Goal: Obtain resource: Obtain resource

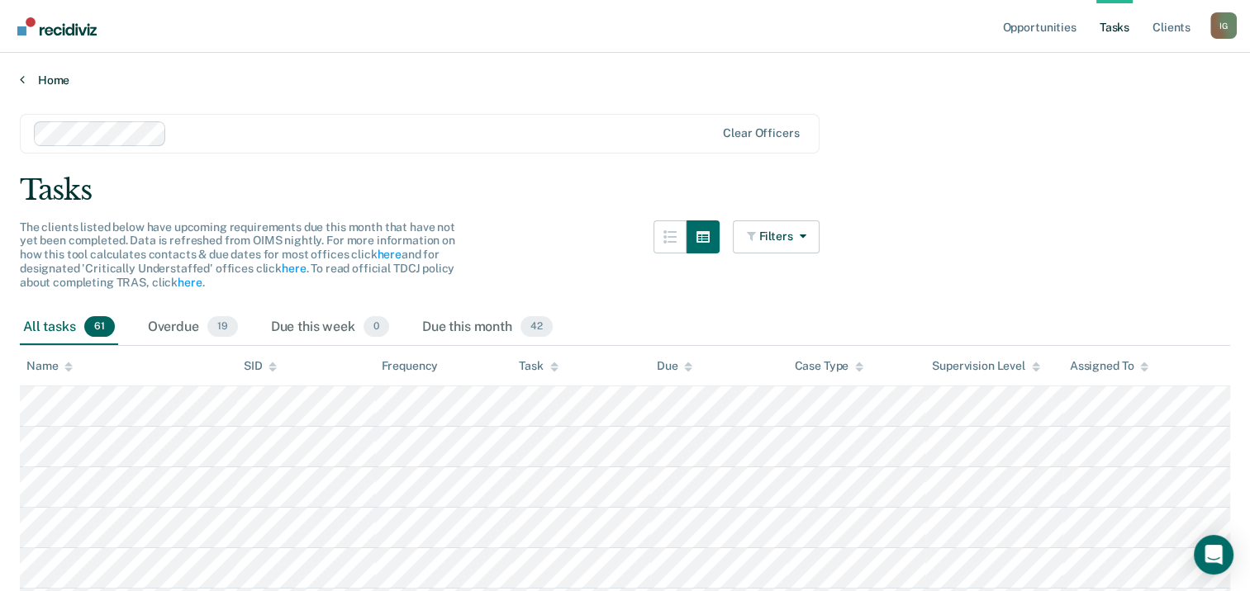
click at [59, 83] on link "Home" at bounding box center [625, 80] width 1210 height 15
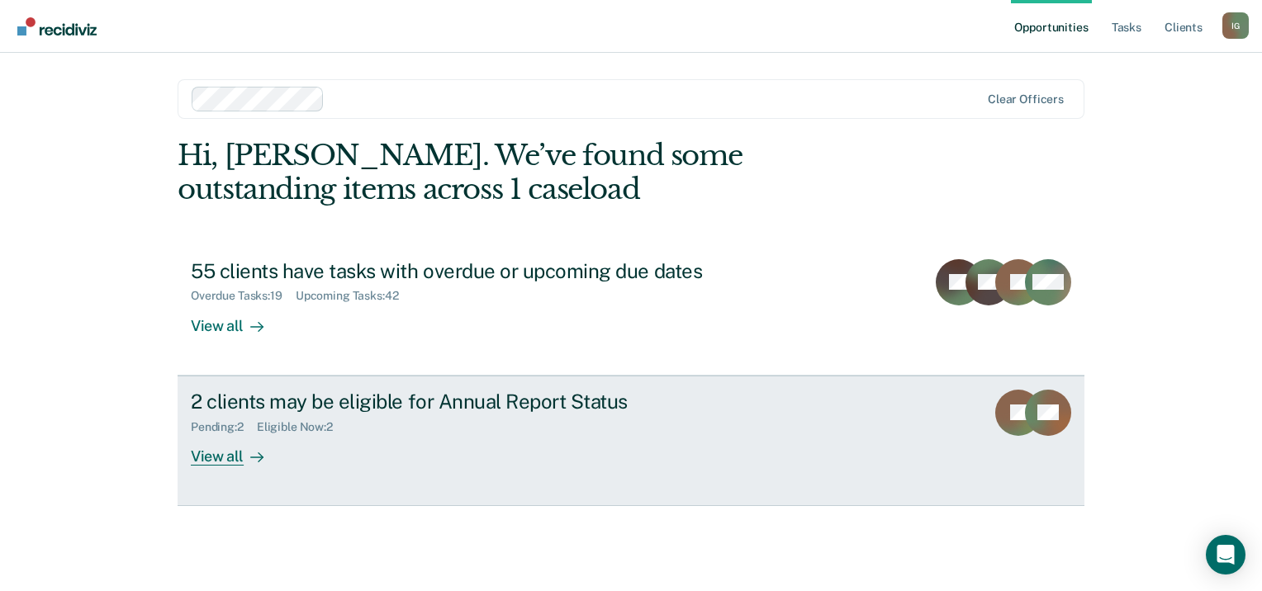
click at [233, 453] on div "View all" at bounding box center [237, 450] width 93 height 32
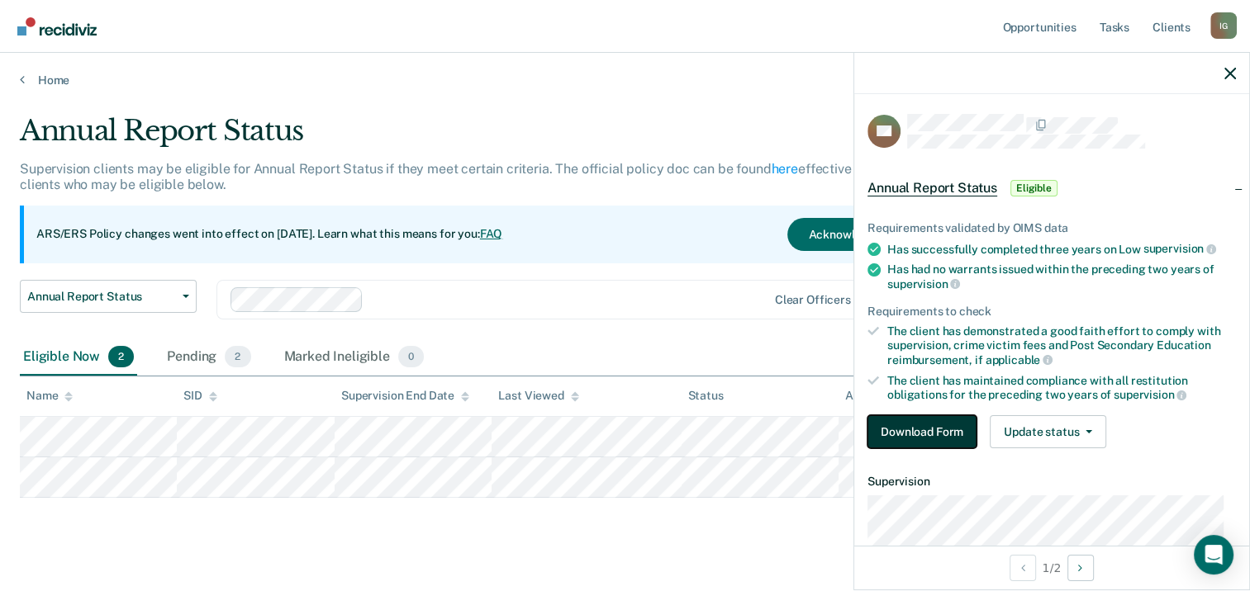
click at [905, 423] on button "Download Form" at bounding box center [921, 431] width 109 height 33
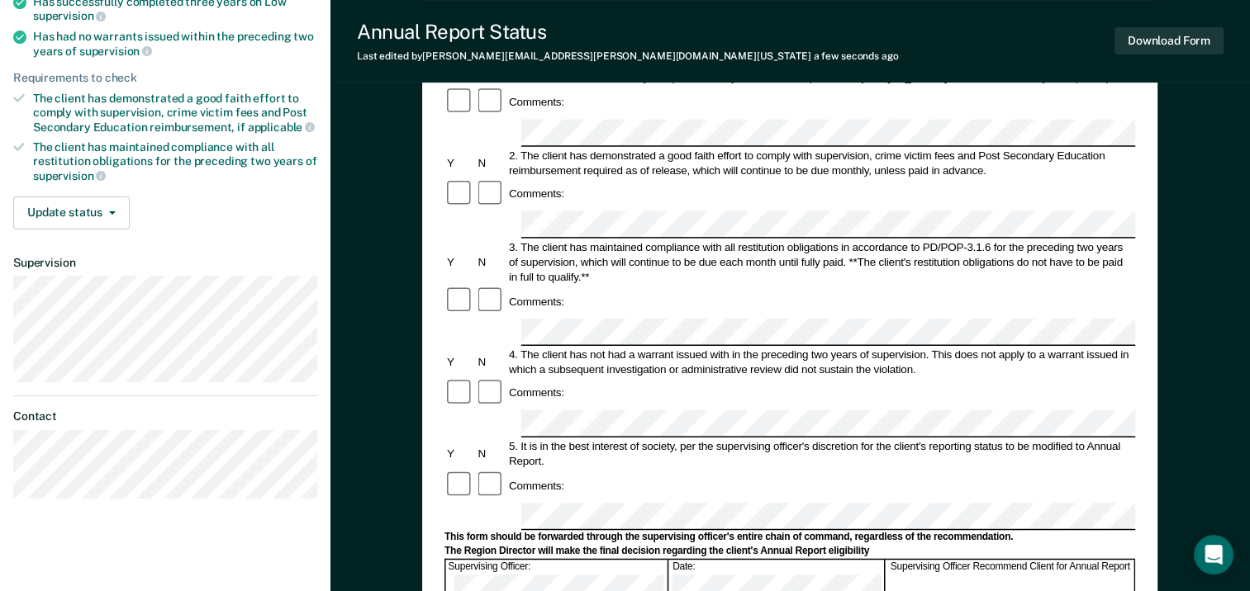
scroll to position [248, 0]
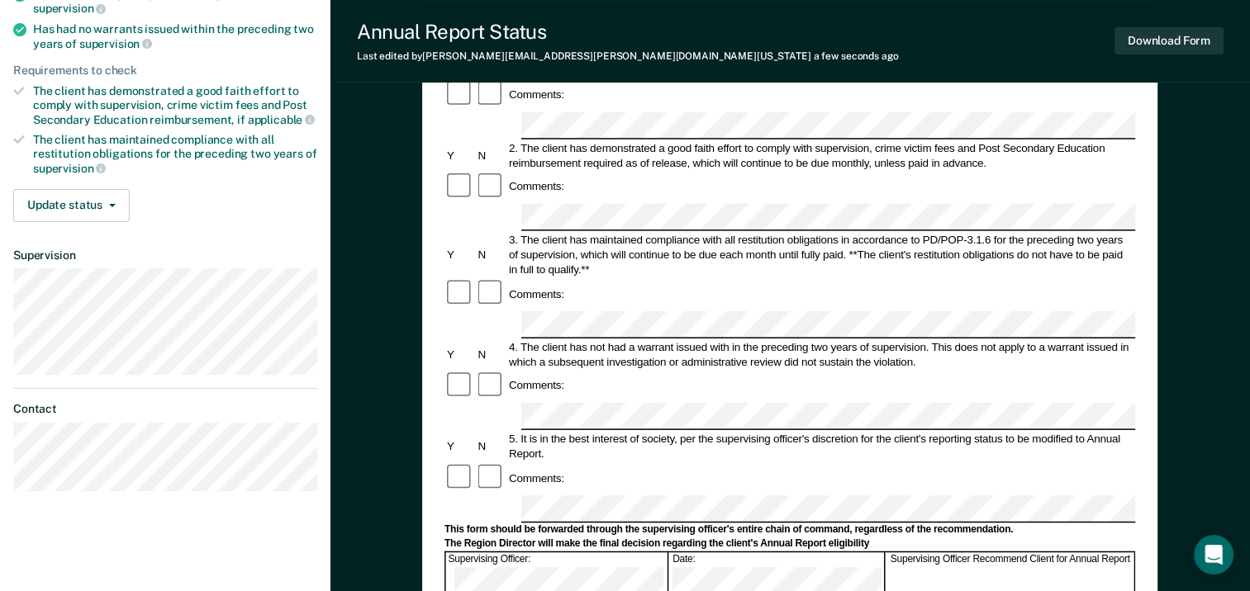
click at [610, 339] on div "4. The client has not had a warrant issued with in the preceding two years of s…" at bounding box center [820, 354] width 629 height 30
click at [631, 463] on div "Comments:" at bounding box center [789, 478] width 690 height 31
click at [783, 463] on div "Comments:" at bounding box center [789, 478] width 690 height 31
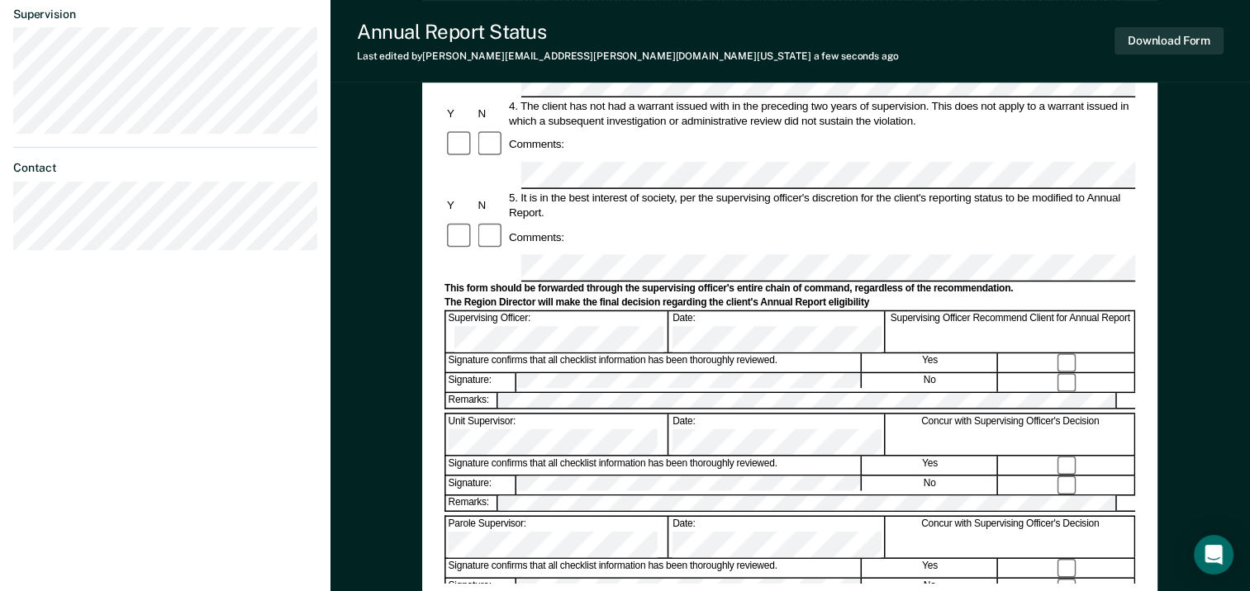
scroll to position [0, 0]
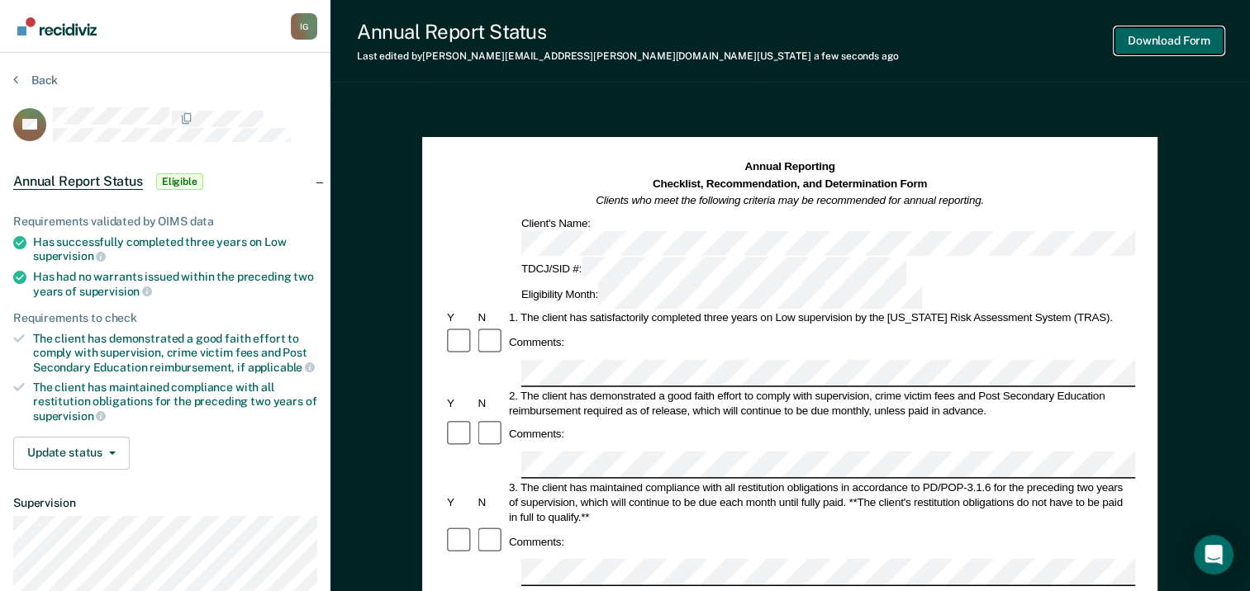
click at [1146, 39] on button "Download Form" at bounding box center [1168, 40] width 109 height 27
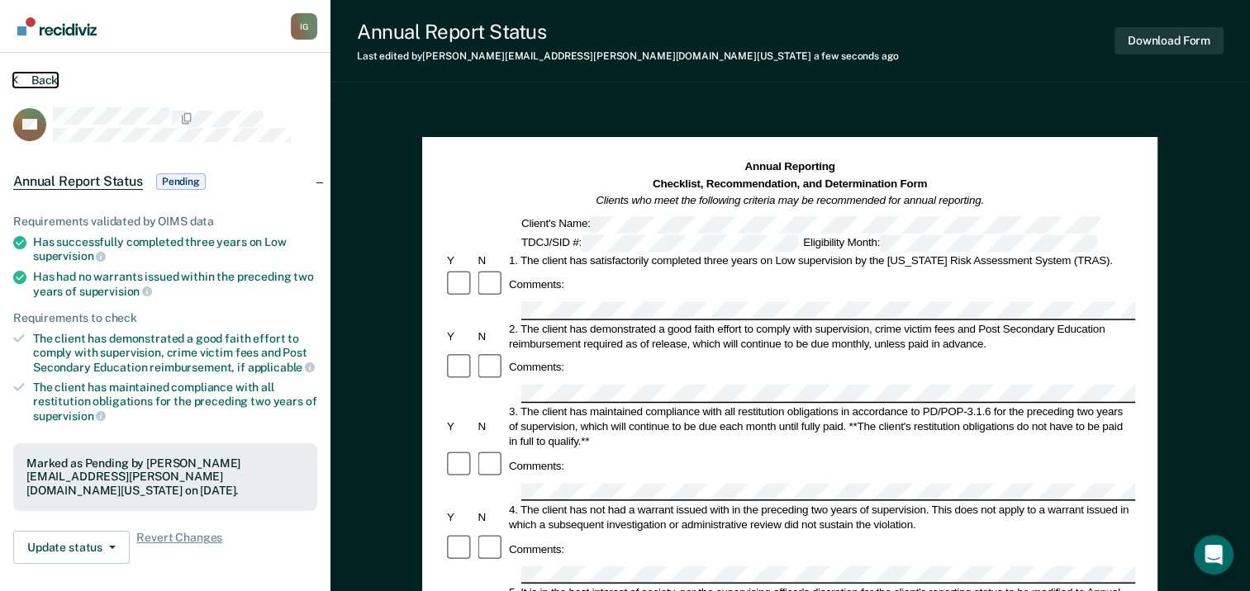
click at [53, 79] on button "Back" at bounding box center [35, 80] width 45 height 15
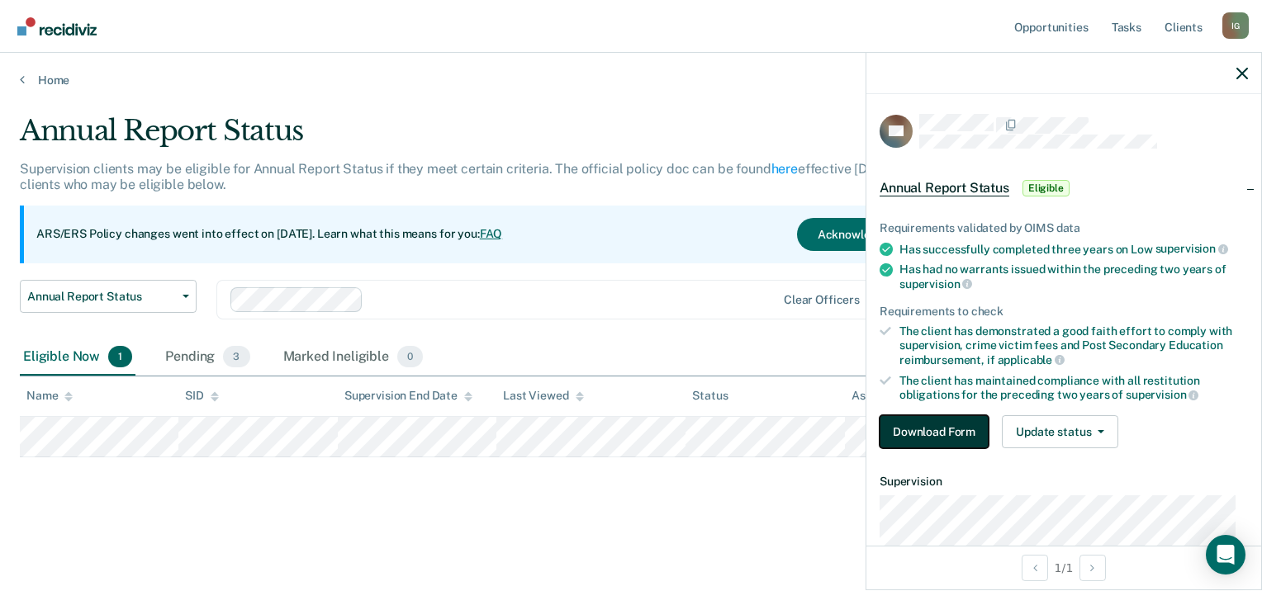
click at [928, 424] on button "Download Form" at bounding box center [934, 431] width 109 height 33
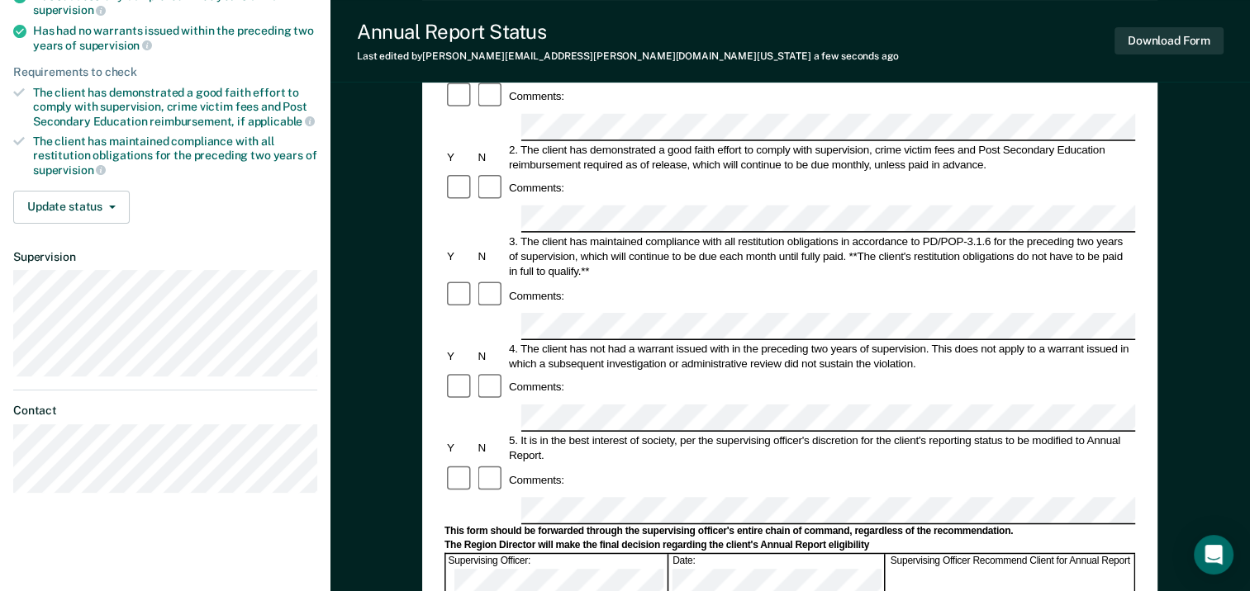
scroll to position [269, 0]
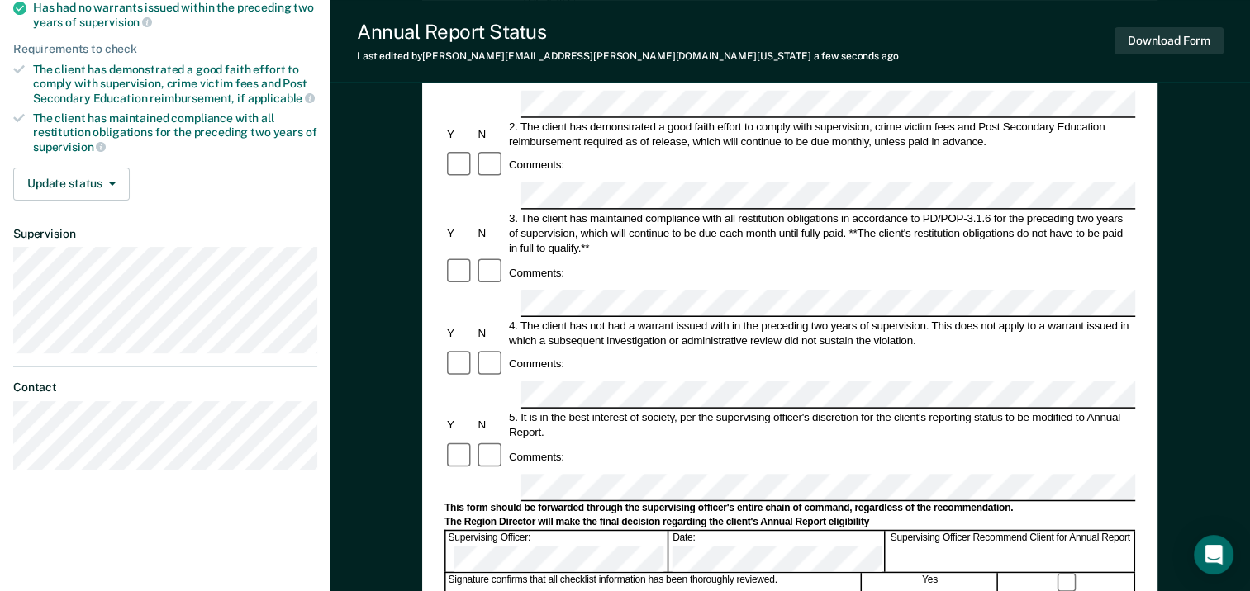
click at [562, 410] on div "5. It is in the best interest of society, per the supervising officer's discret…" at bounding box center [820, 425] width 629 height 30
click at [572, 441] on div "Comments:" at bounding box center [789, 456] width 690 height 31
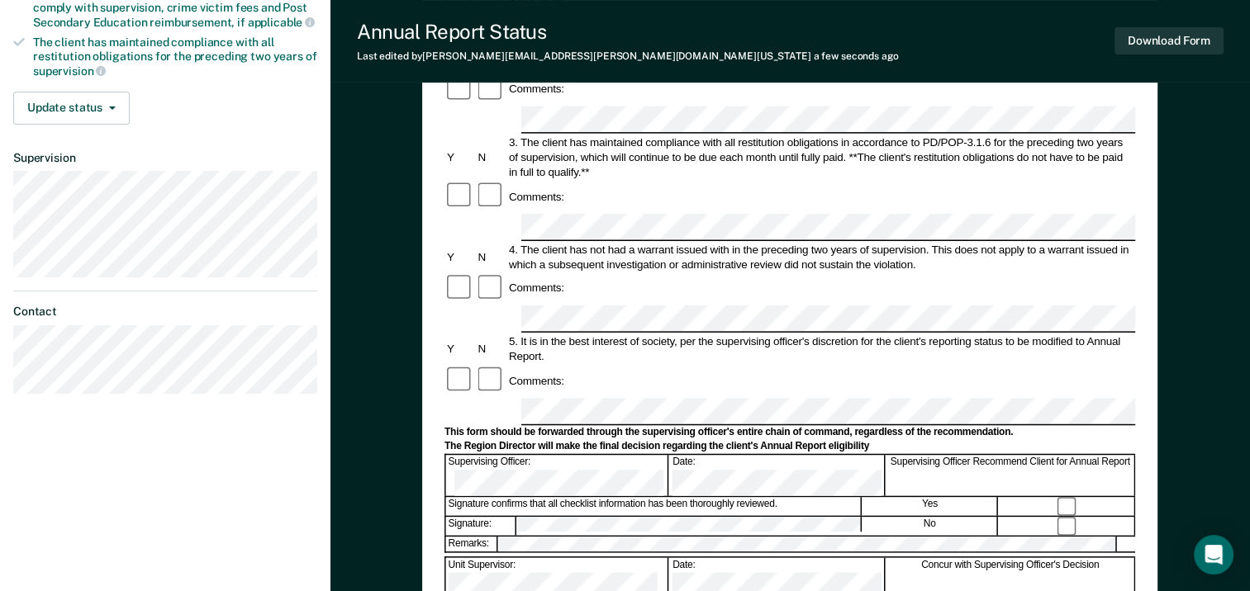
scroll to position [517, 0]
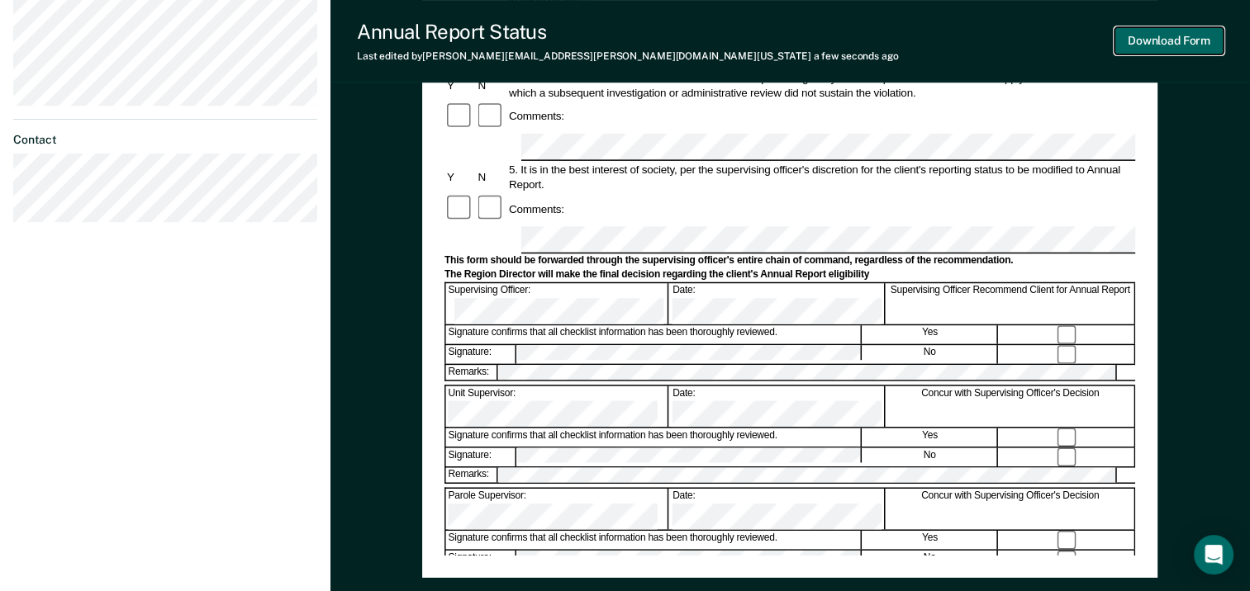
click at [1170, 36] on button "Download Form" at bounding box center [1168, 40] width 109 height 27
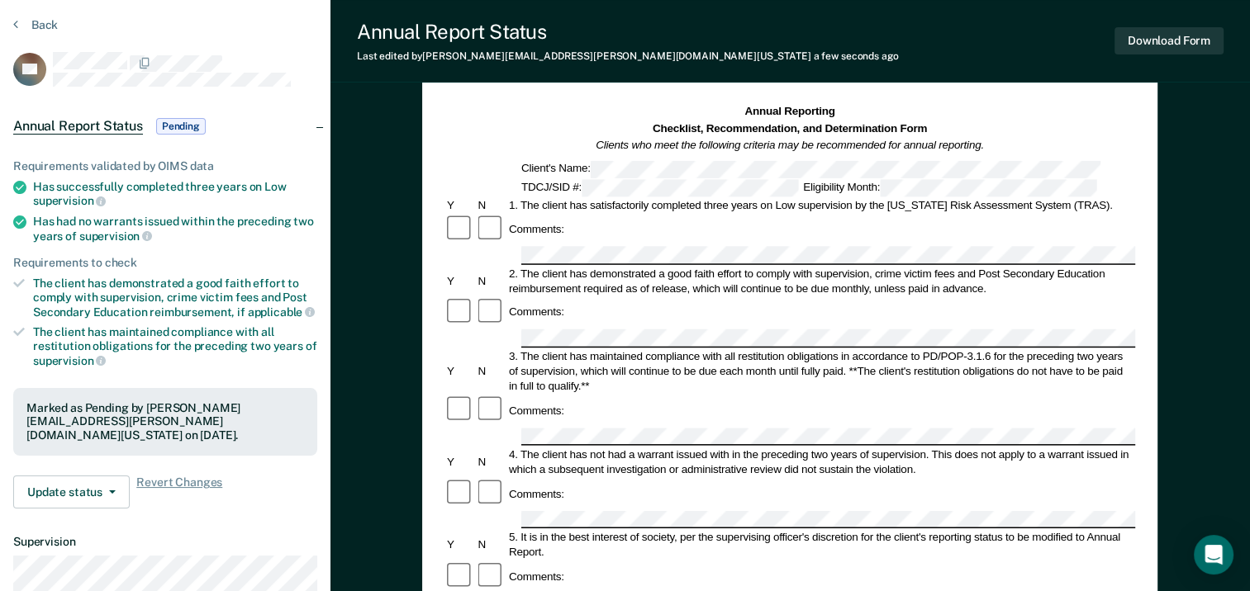
scroll to position [0, 0]
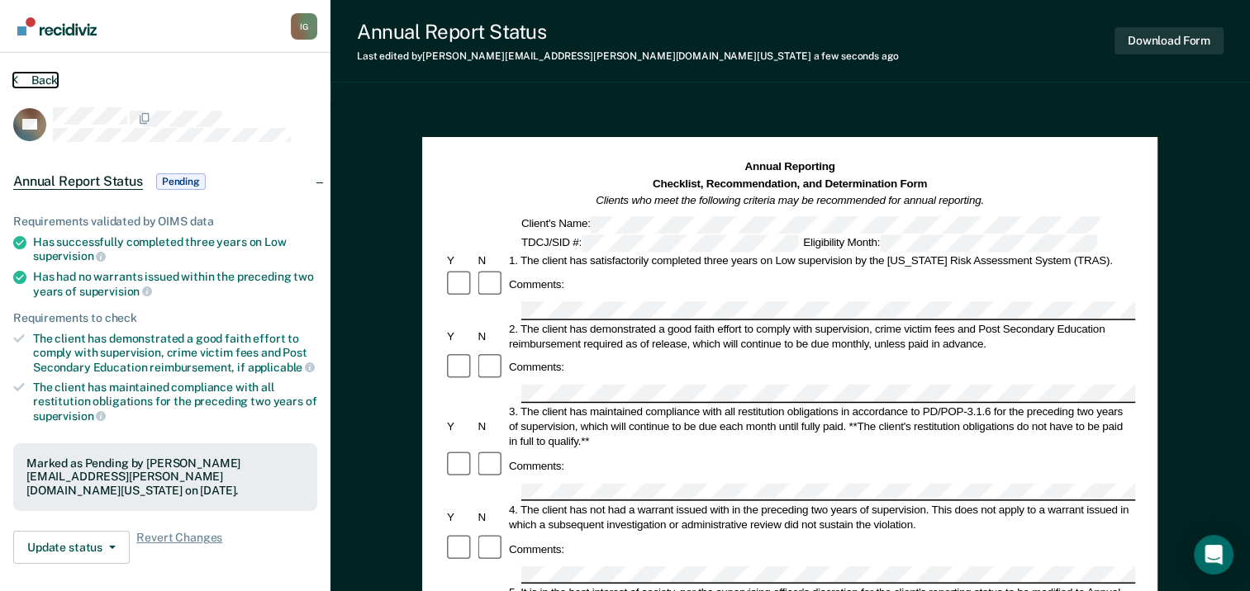
click at [41, 74] on button "Back" at bounding box center [35, 80] width 45 height 15
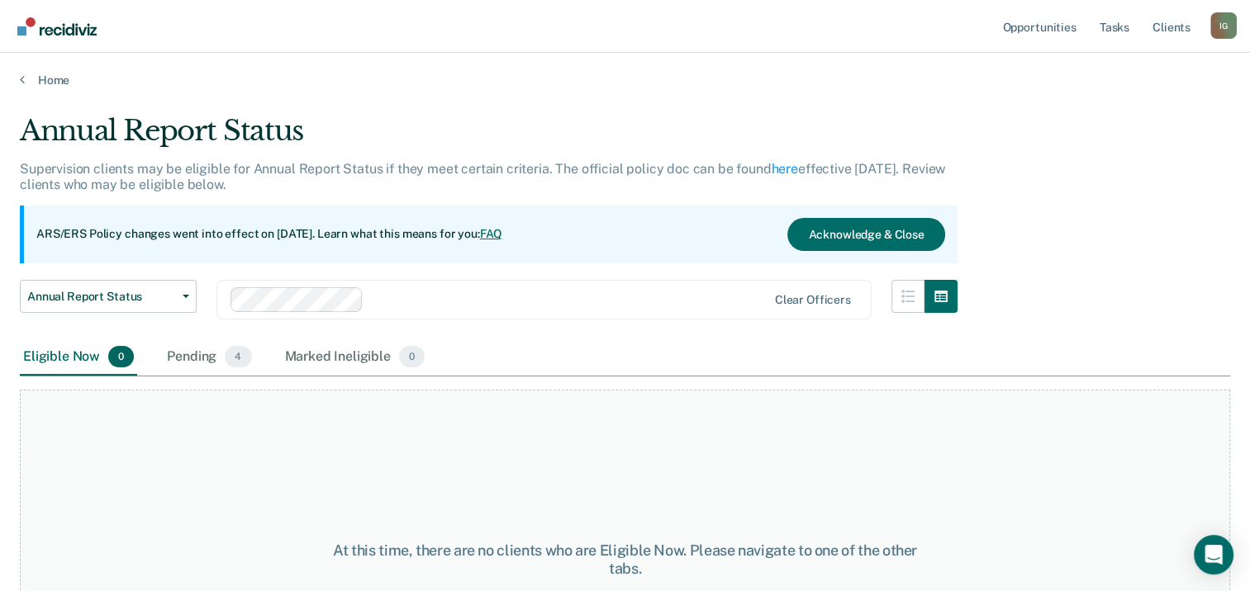
click at [899, 292] on div "Annual Report Status Early Release from Supervision Annual Report Status Clear …" at bounding box center [488, 309] width 937 height 59
click at [911, 293] on icon "button" at bounding box center [907, 296] width 13 height 13
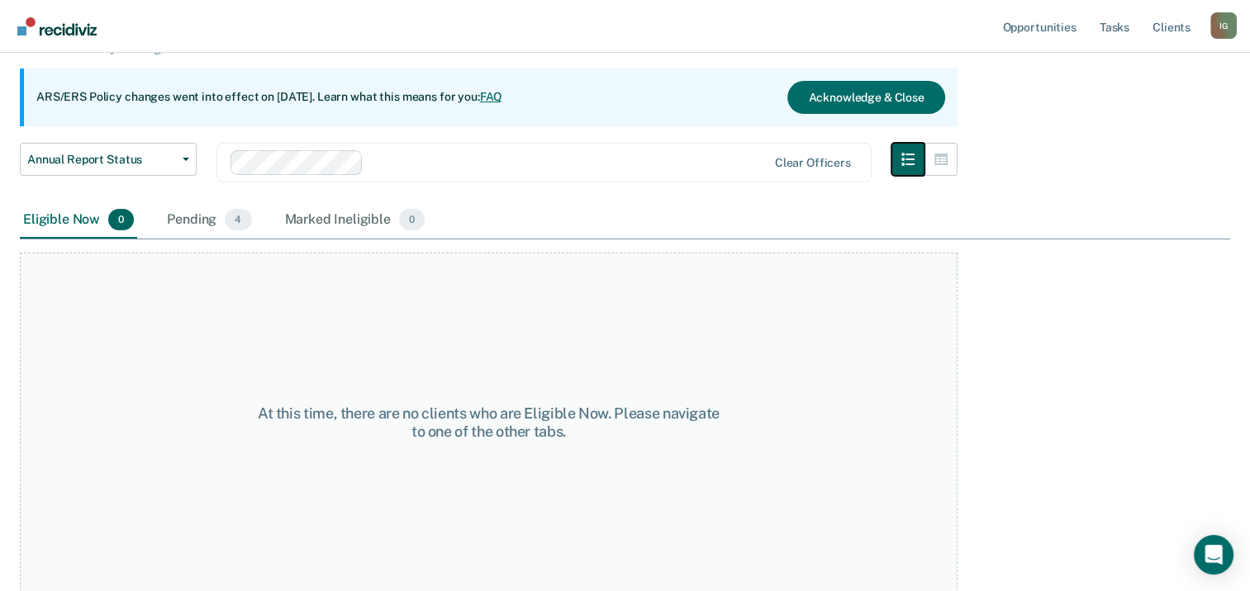
scroll to position [55, 0]
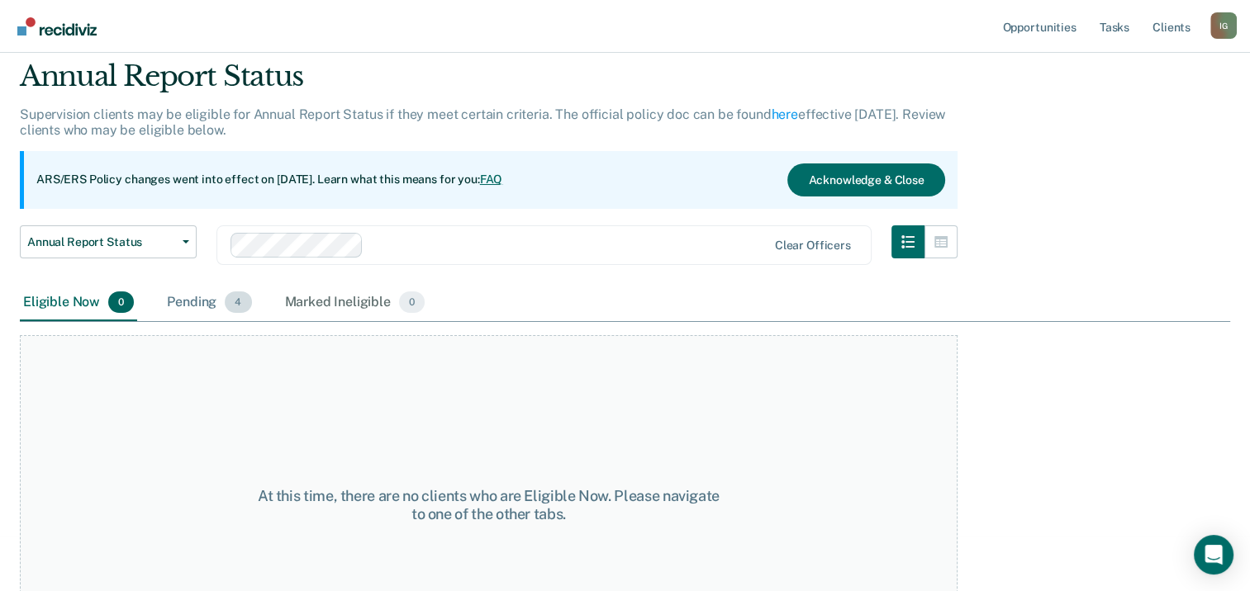
click at [189, 296] on div "Pending 4" at bounding box center [209, 303] width 91 height 36
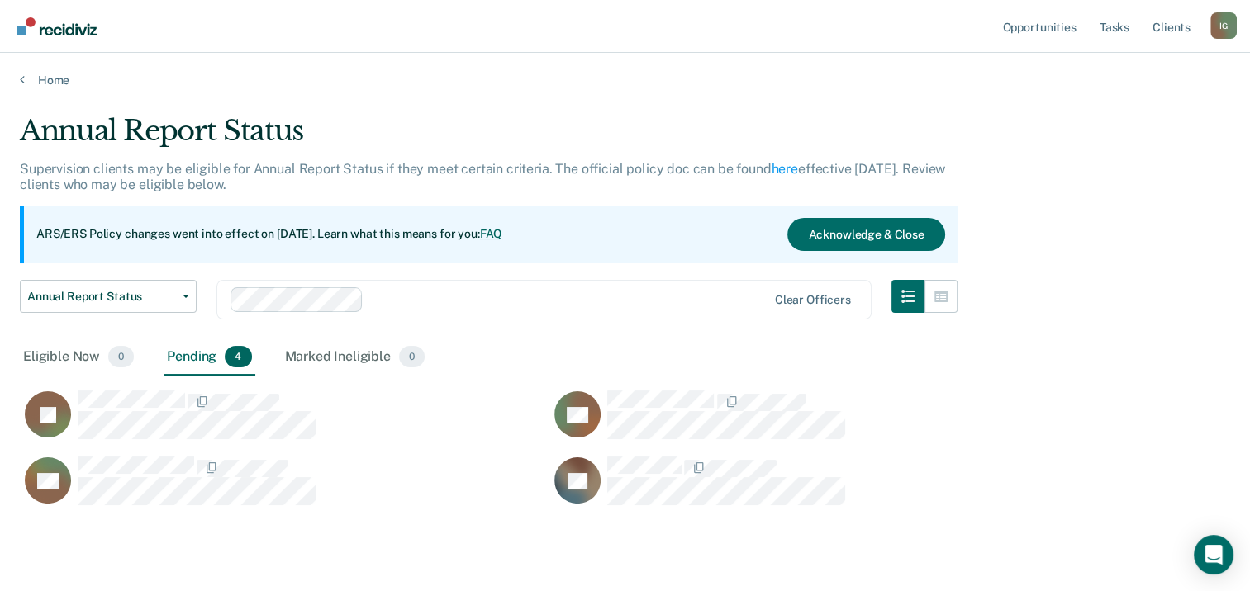
scroll to position [48, 0]
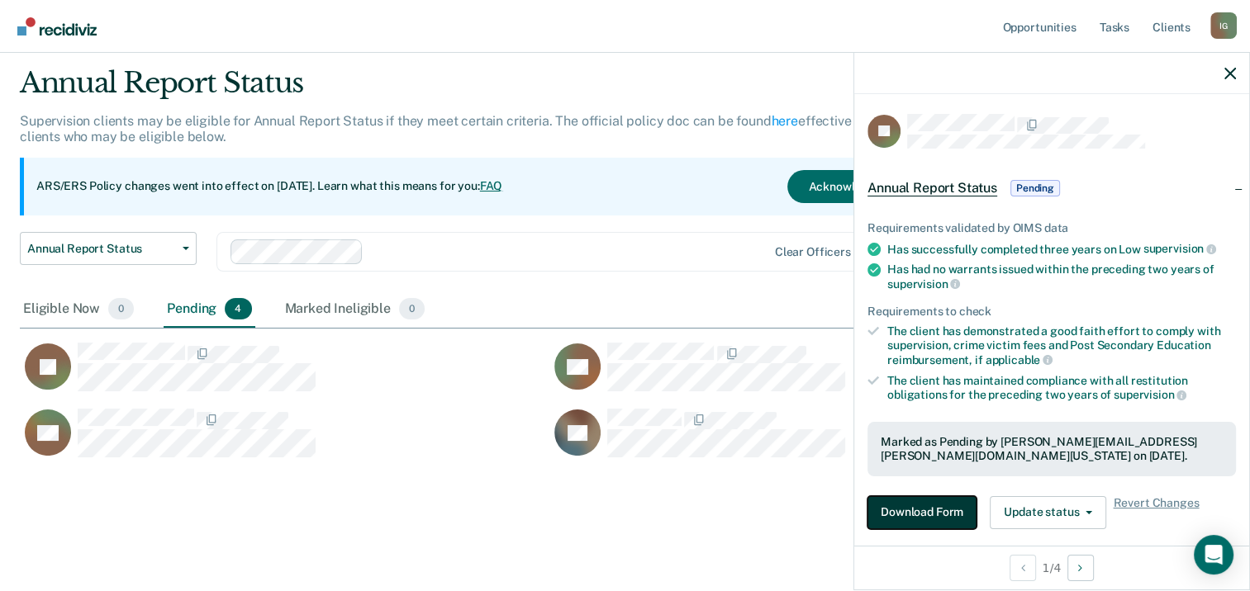
click at [944, 502] on button "Download Form" at bounding box center [921, 512] width 109 height 33
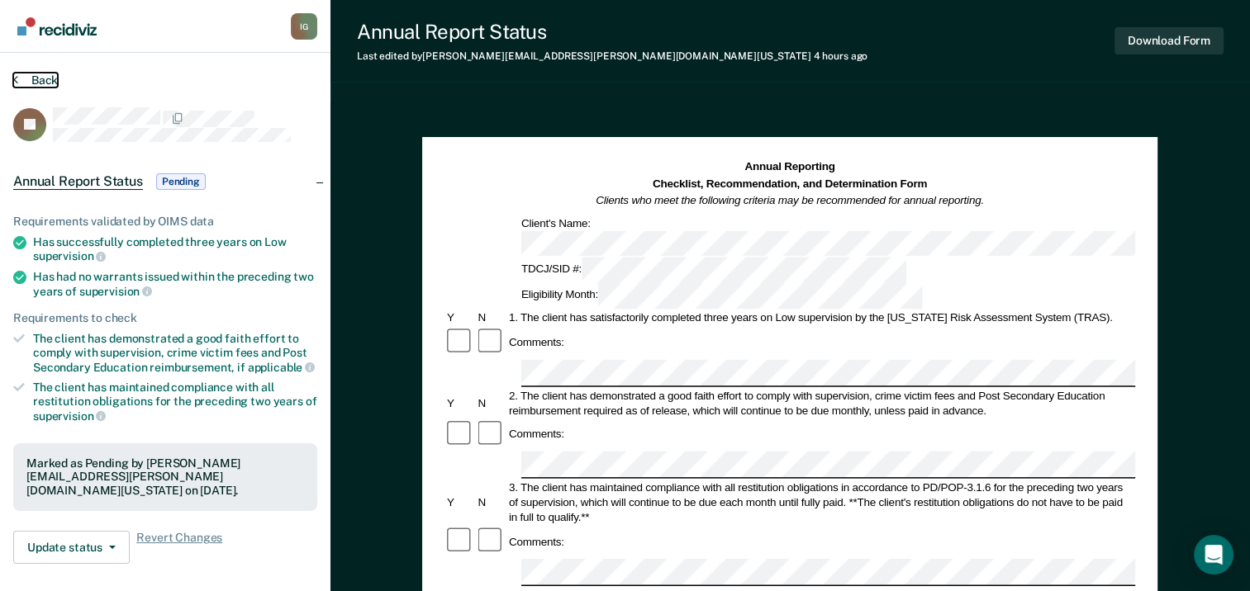
click at [34, 78] on button "Back" at bounding box center [35, 80] width 45 height 15
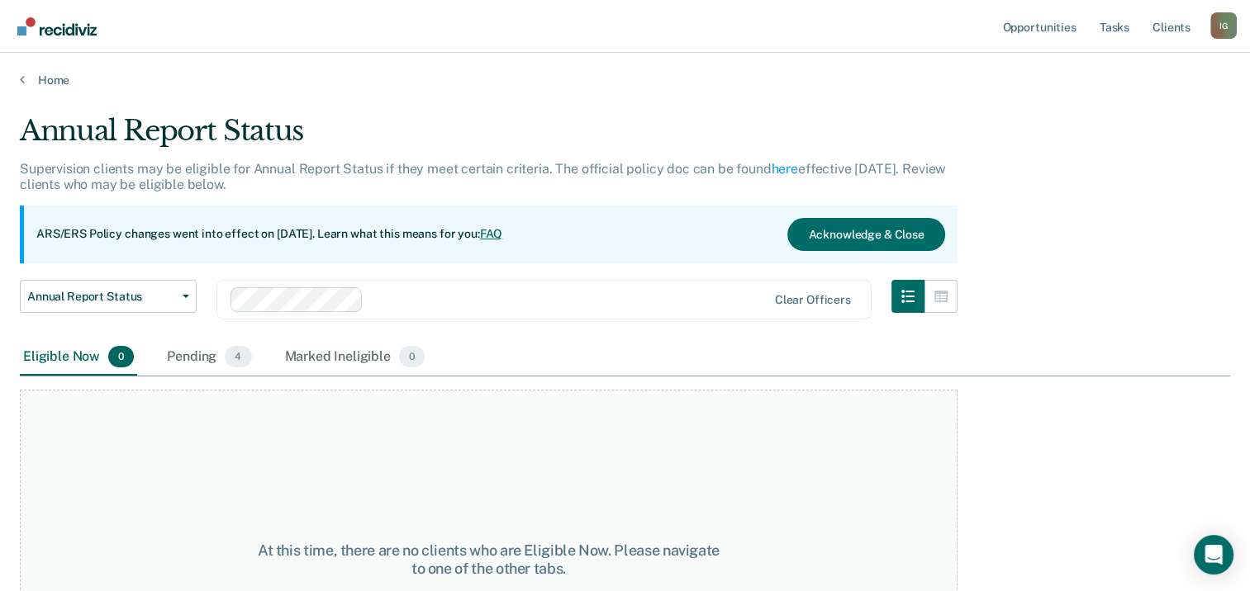
scroll to position [48, 0]
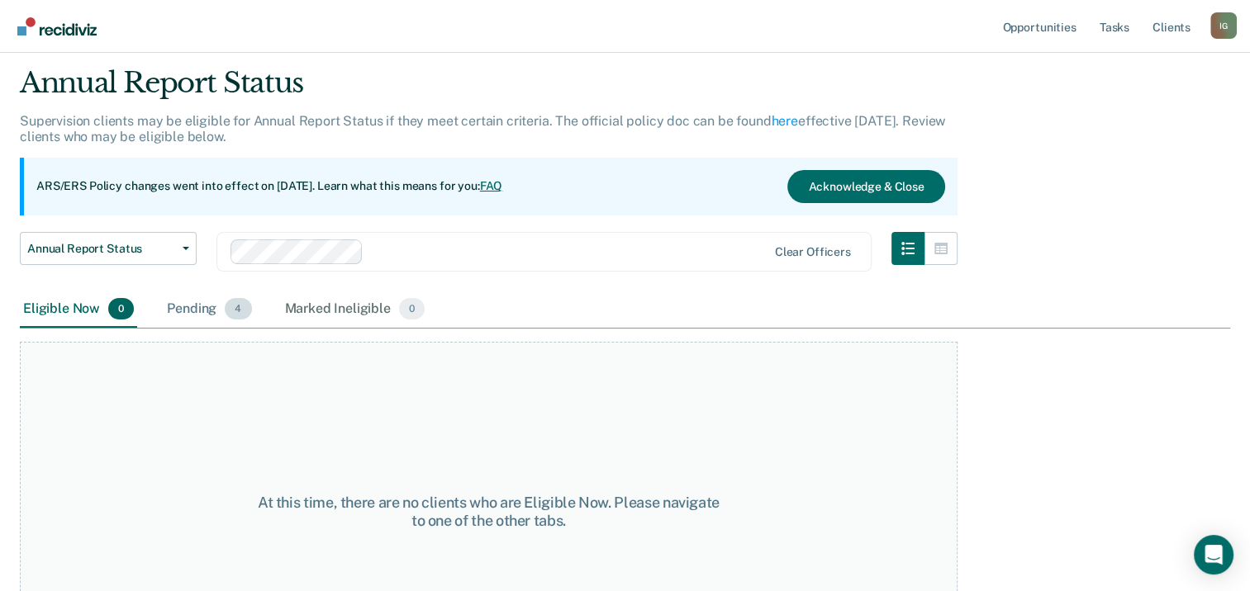
click at [211, 303] on div "Pending 4" at bounding box center [209, 310] width 91 height 36
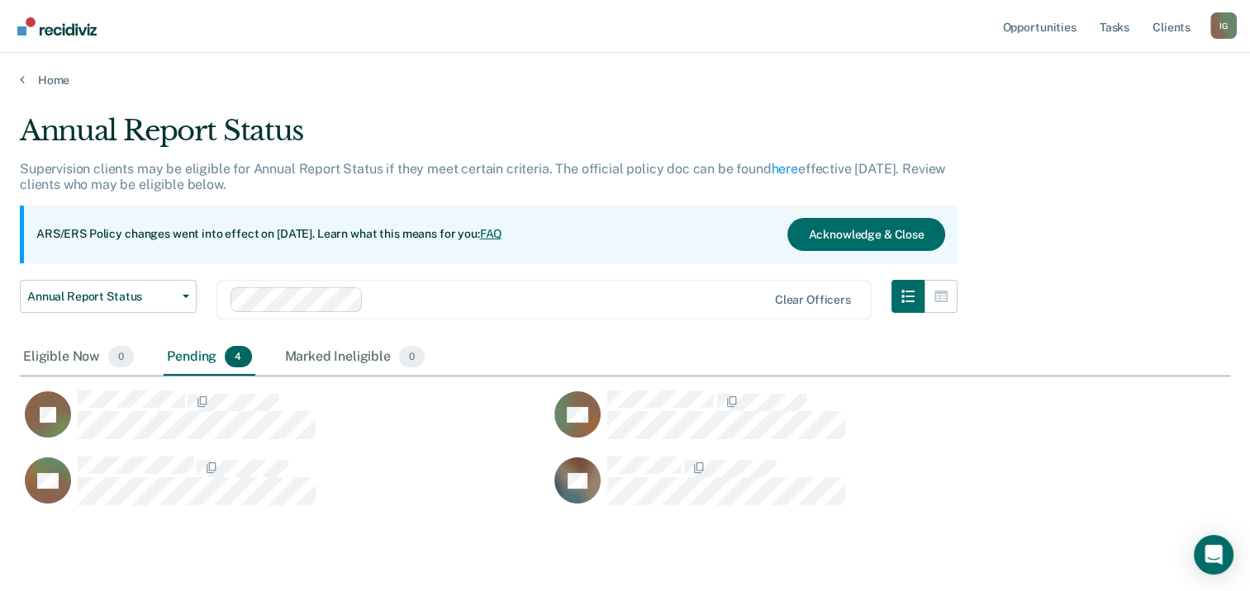
scroll to position [388, 1197]
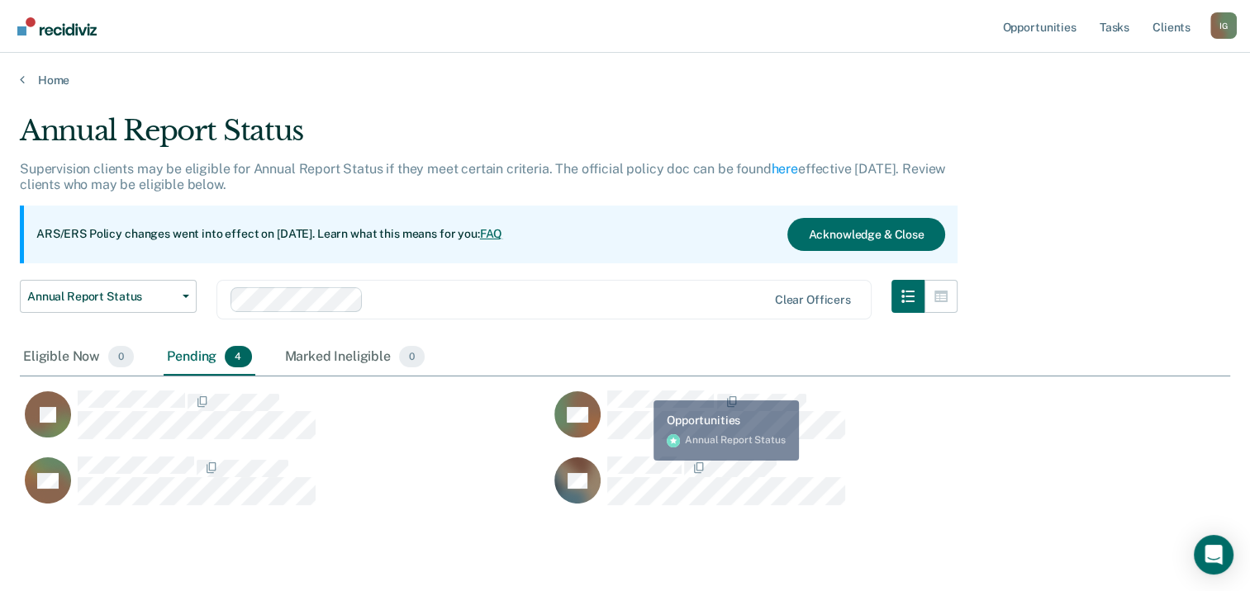
click at [645, 384] on div "JS RK DU AL" at bounding box center [549, 443] width 1059 height 132
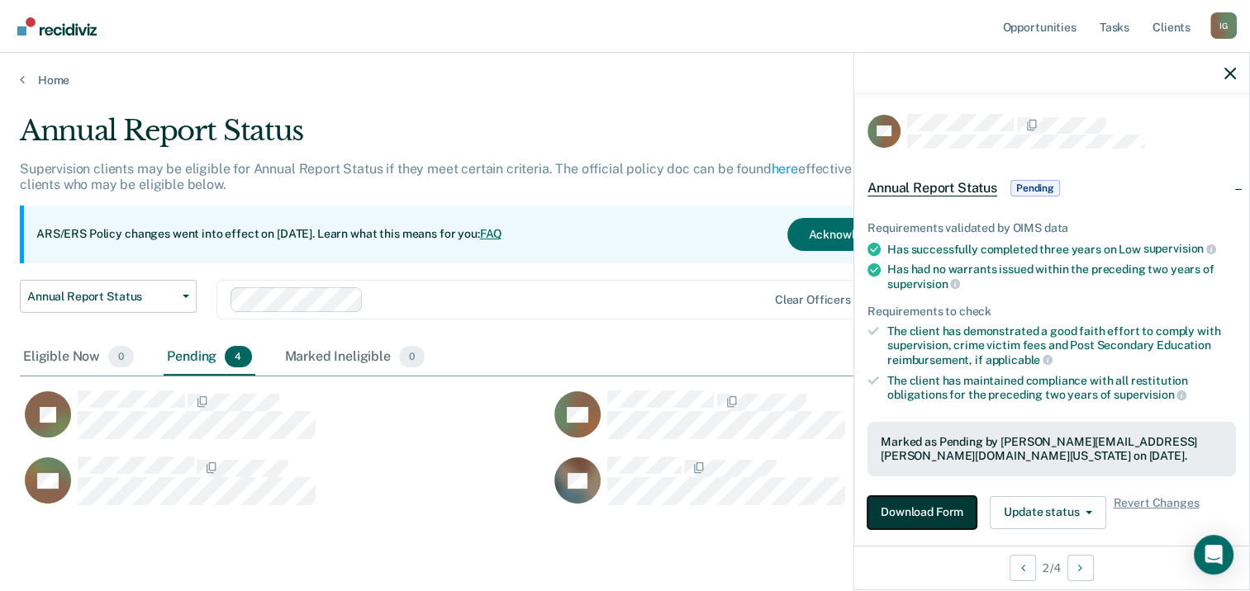
click at [899, 509] on button "Download Form" at bounding box center [921, 512] width 109 height 33
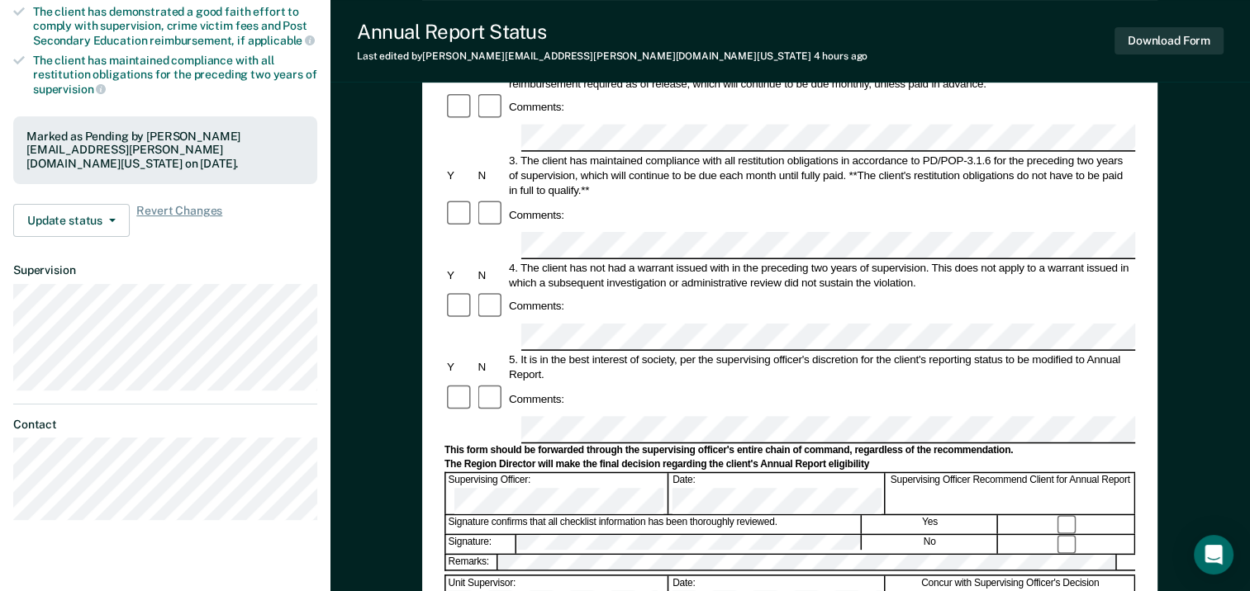
scroll to position [413, 0]
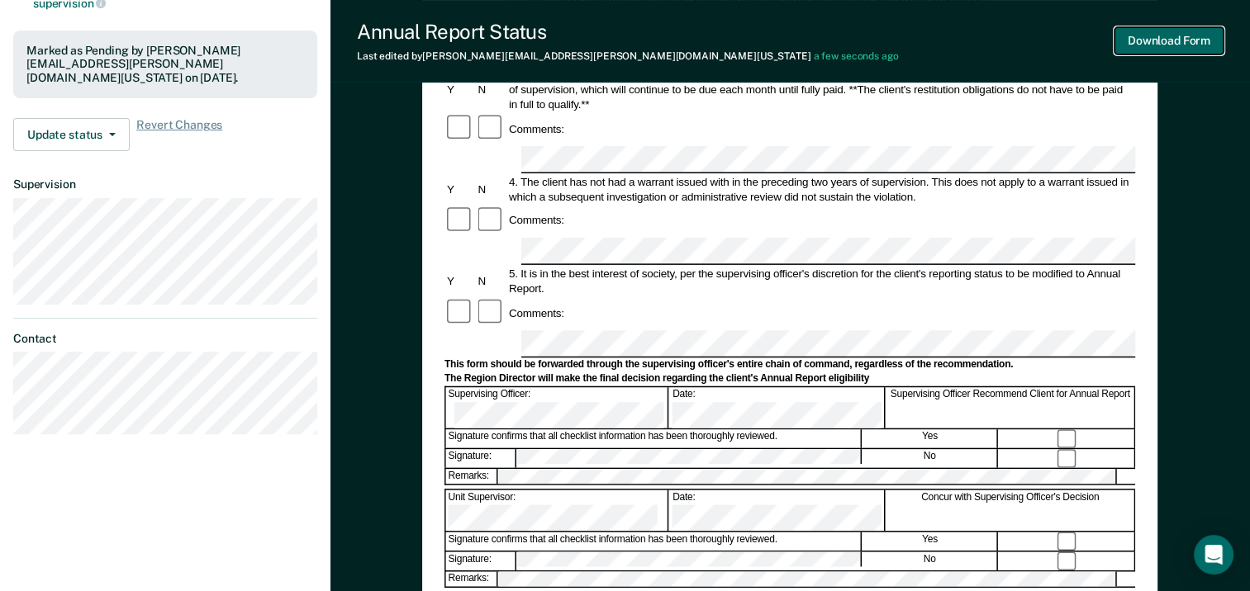
click at [1176, 42] on button "Download Form" at bounding box center [1168, 40] width 109 height 27
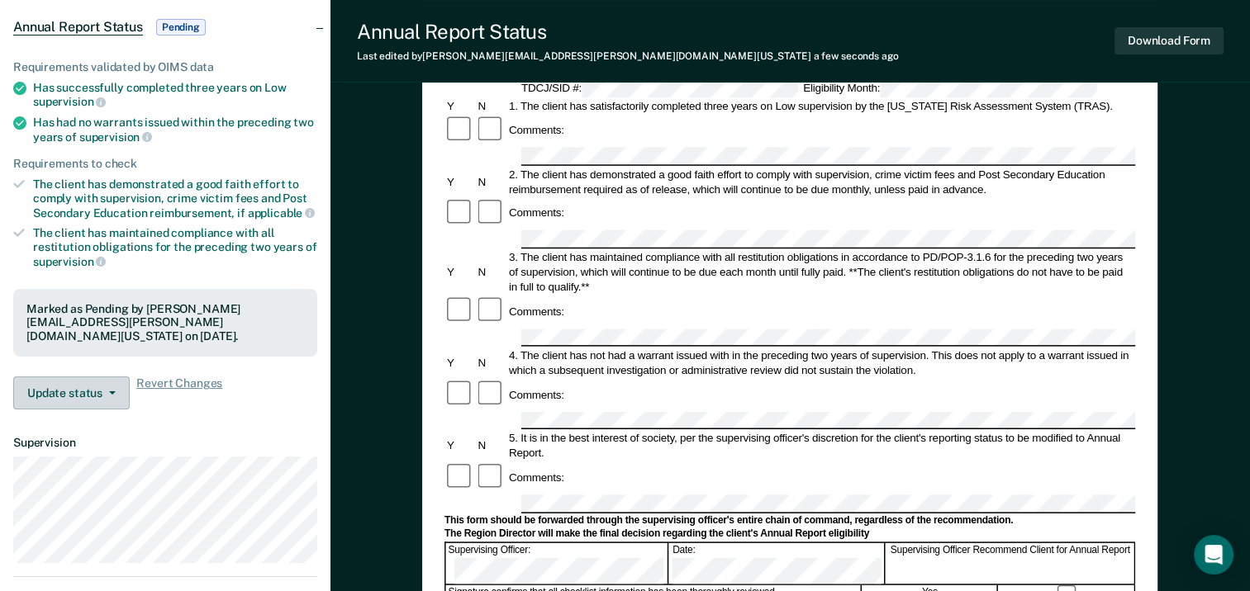
scroll to position [0, 0]
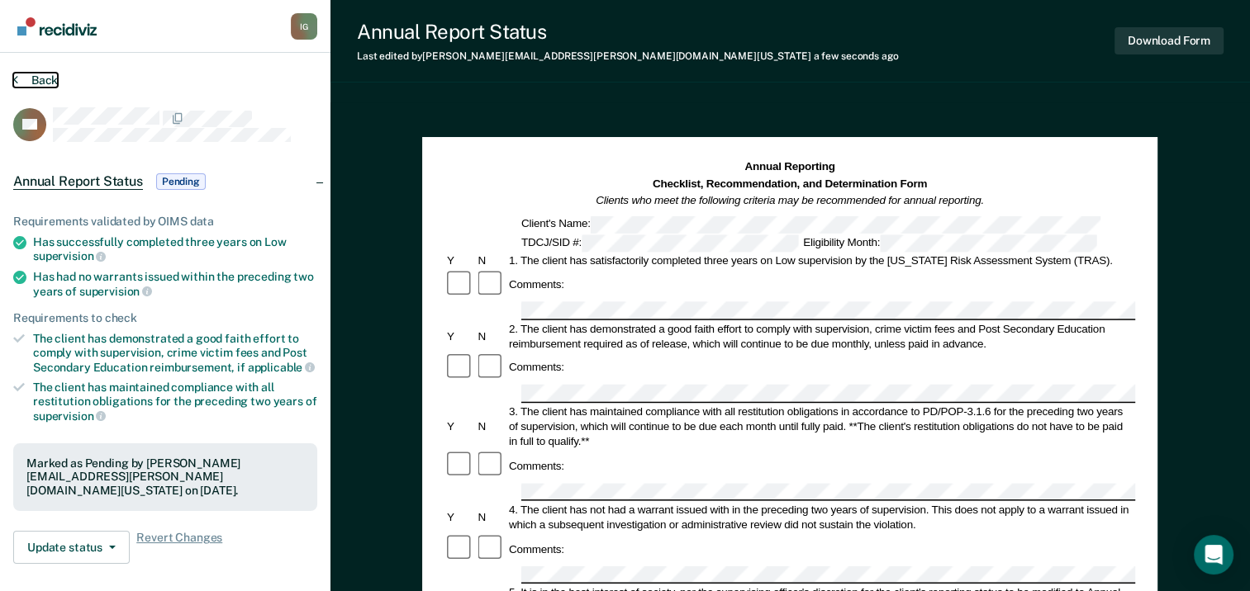
click at [43, 76] on button "Back" at bounding box center [35, 80] width 45 height 15
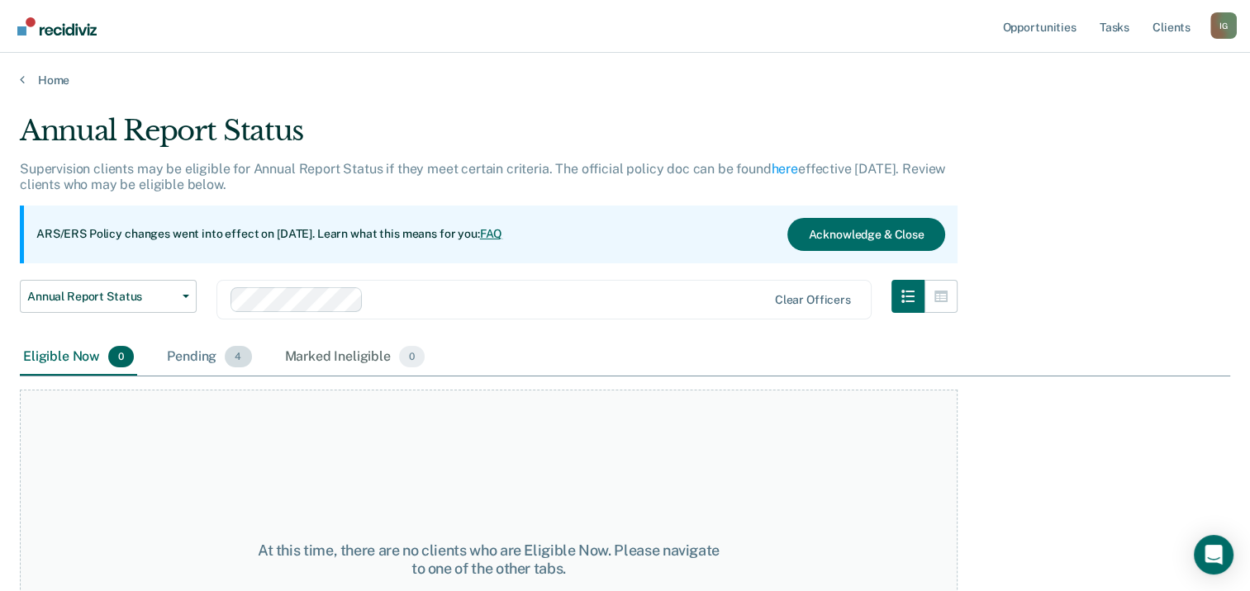
click at [203, 354] on div "Pending 4" at bounding box center [209, 357] width 91 height 36
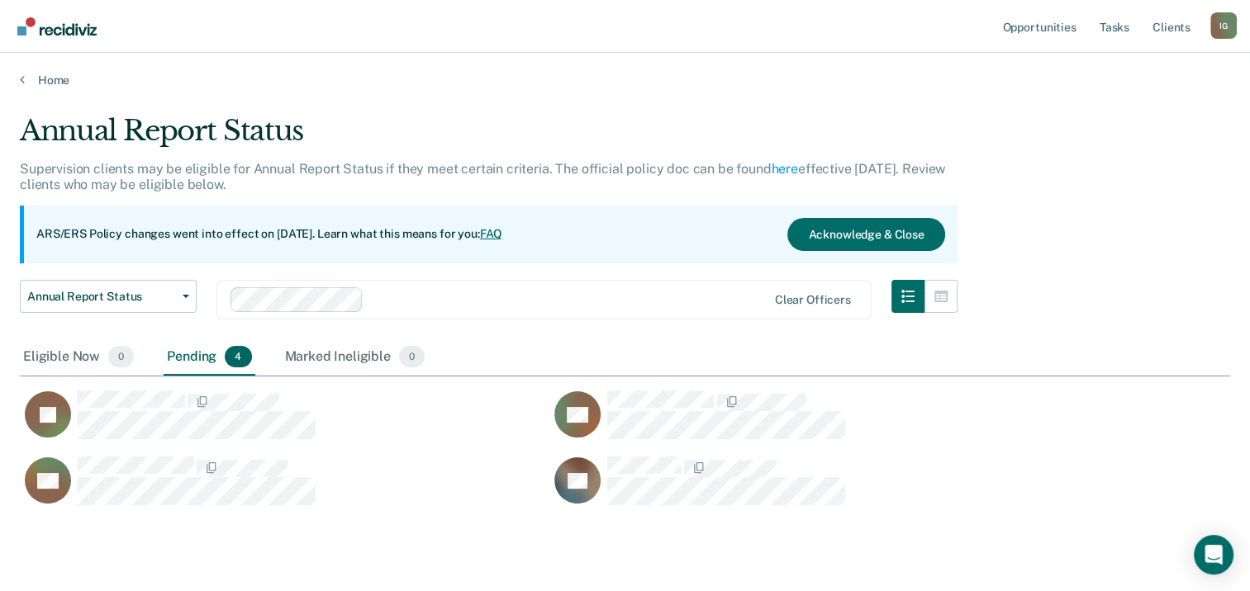
scroll to position [388, 1197]
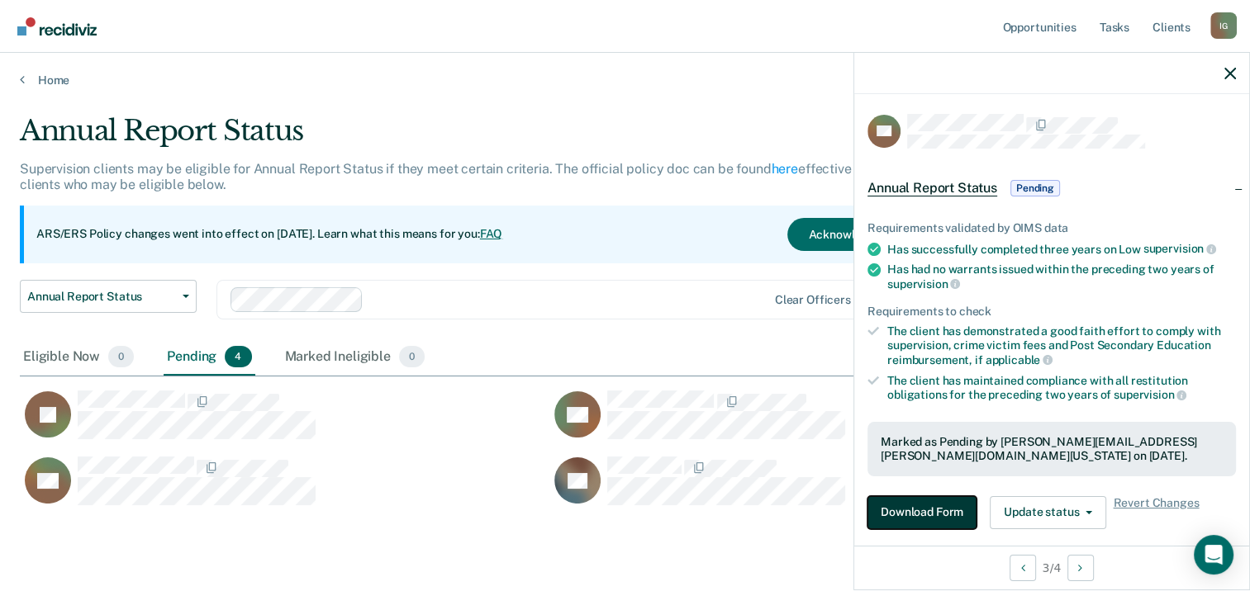
click at [913, 505] on button "Download Form" at bounding box center [921, 512] width 109 height 33
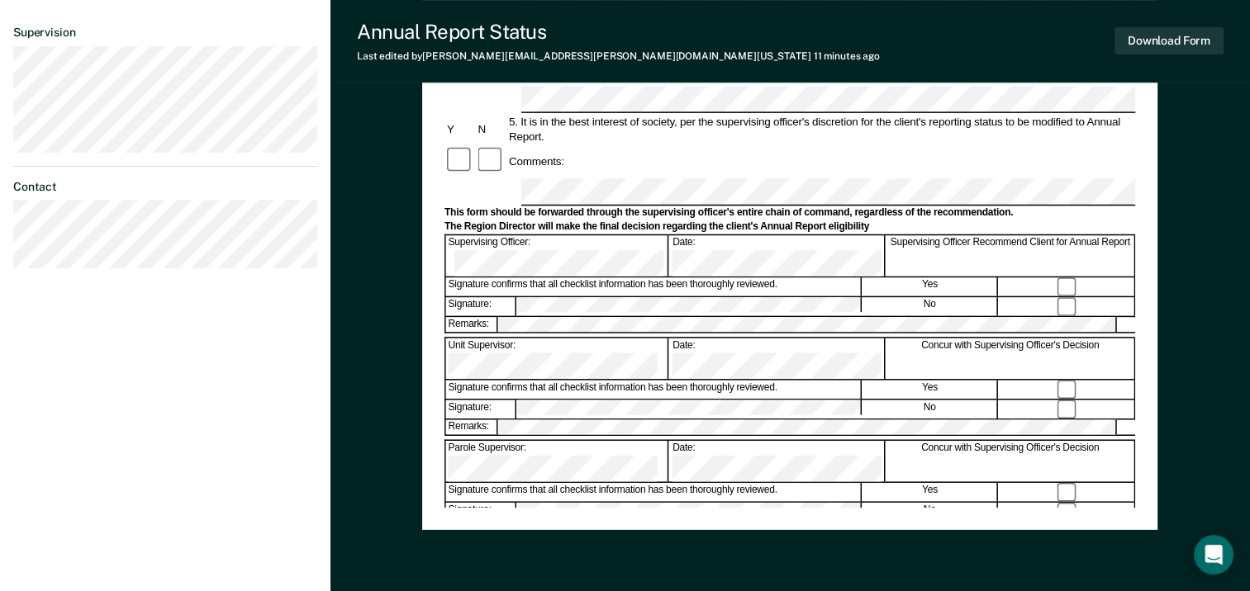
scroll to position [219, 0]
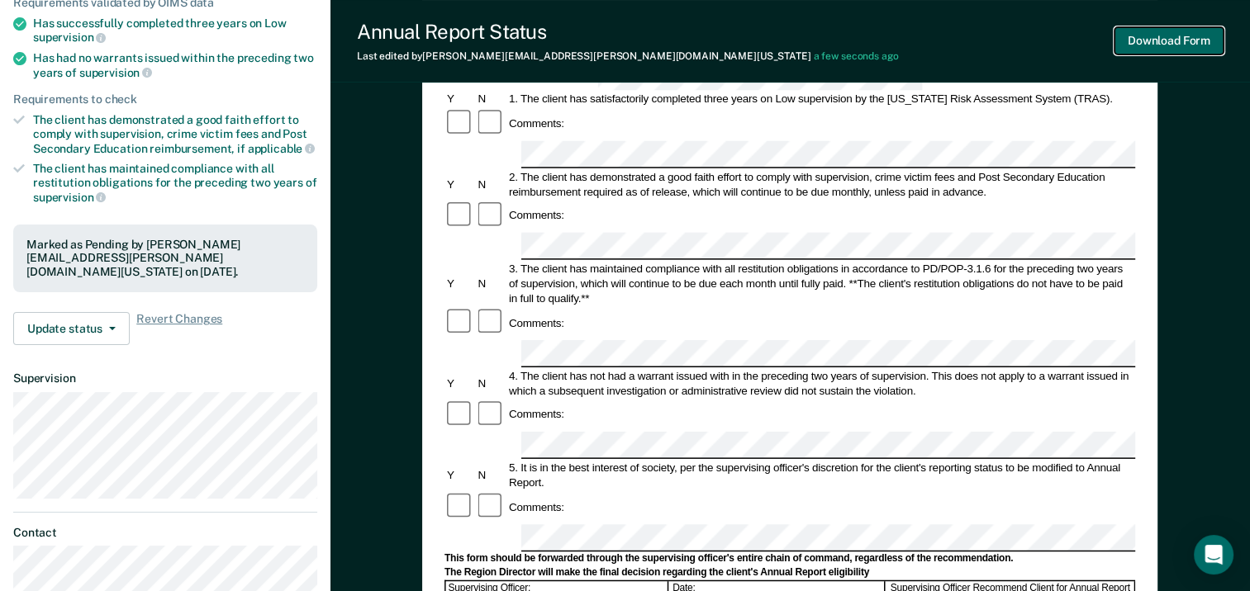
click at [1154, 43] on button "Download Form" at bounding box center [1168, 40] width 109 height 27
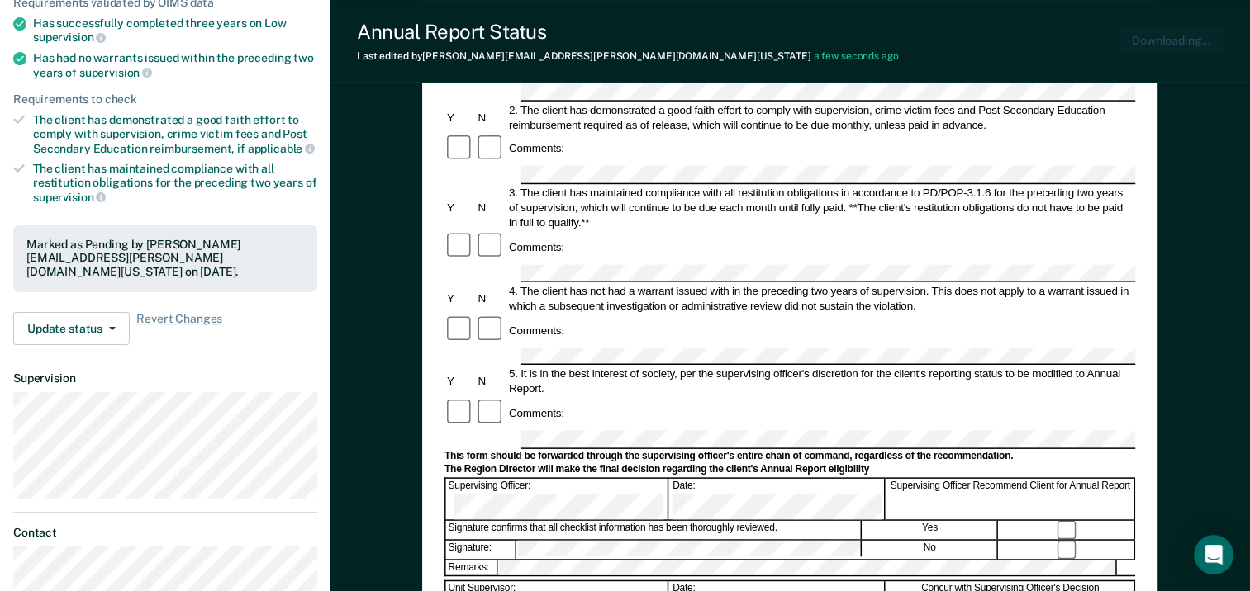
scroll to position [0, 0]
